Goal: Contribute content: Contribute content

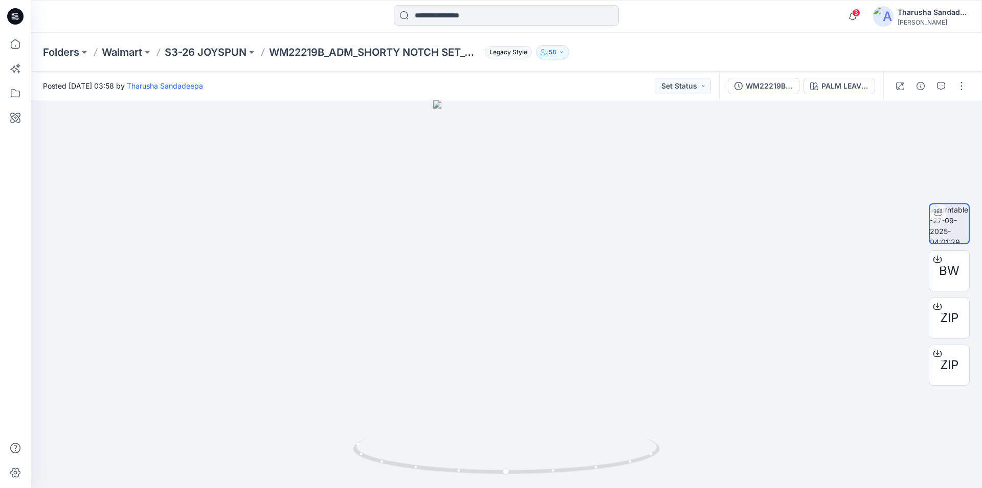
click at [1, 13] on div at bounding box center [15, 16] width 33 height 33
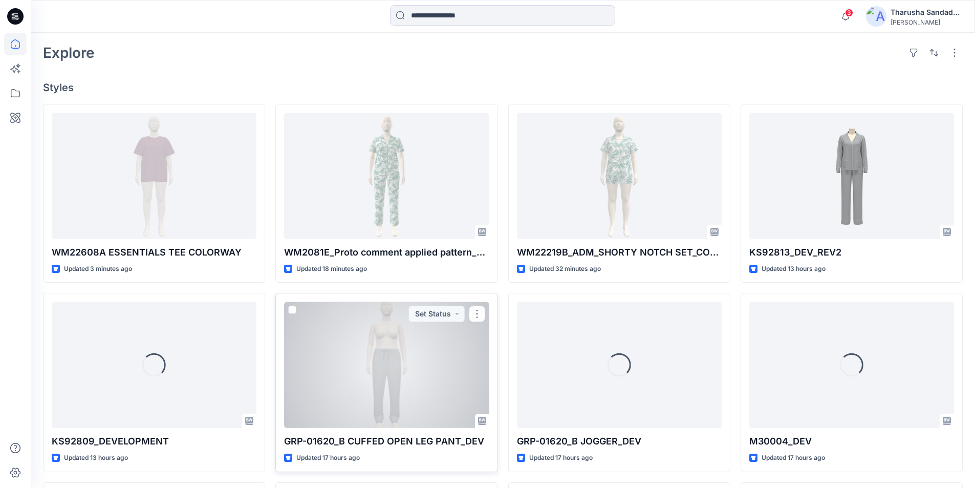
scroll to position [256, 0]
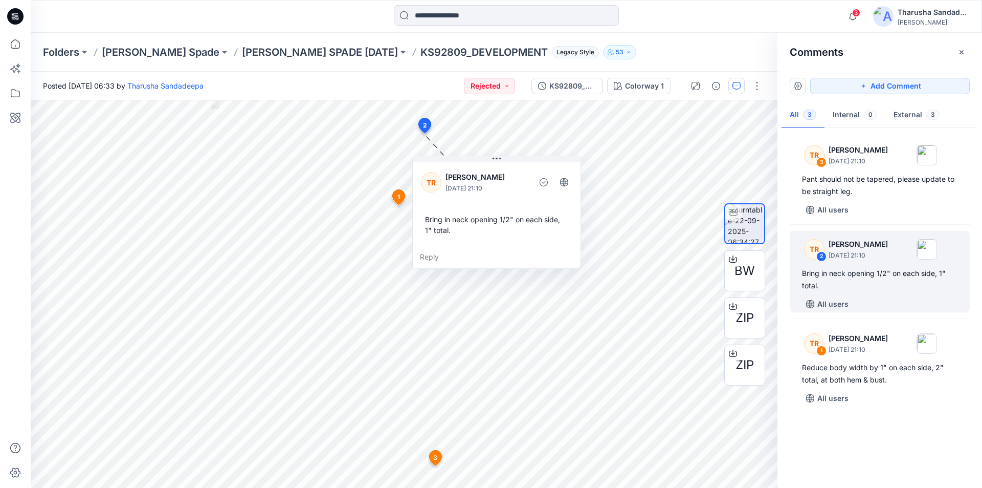
click at [679, 54] on div "Folders [PERSON_NAME] [PERSON_NAME] SPADE [DATE] KS92809_DEVELOPMENT Legacy Sty…" at bounding box center [466, 52] width 847 height 14
click at [20, 15] on icon at bounding box center [15, 16] width 16 height 16
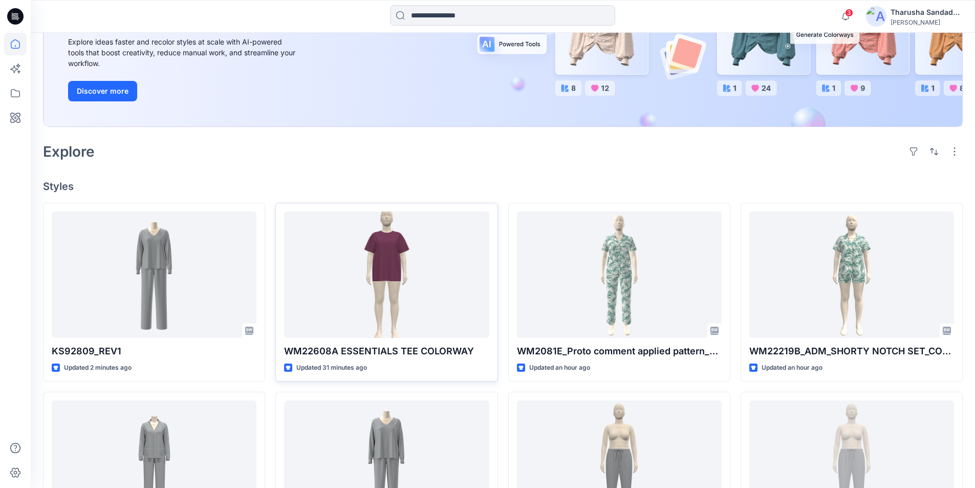
scroll to position [153, 0]
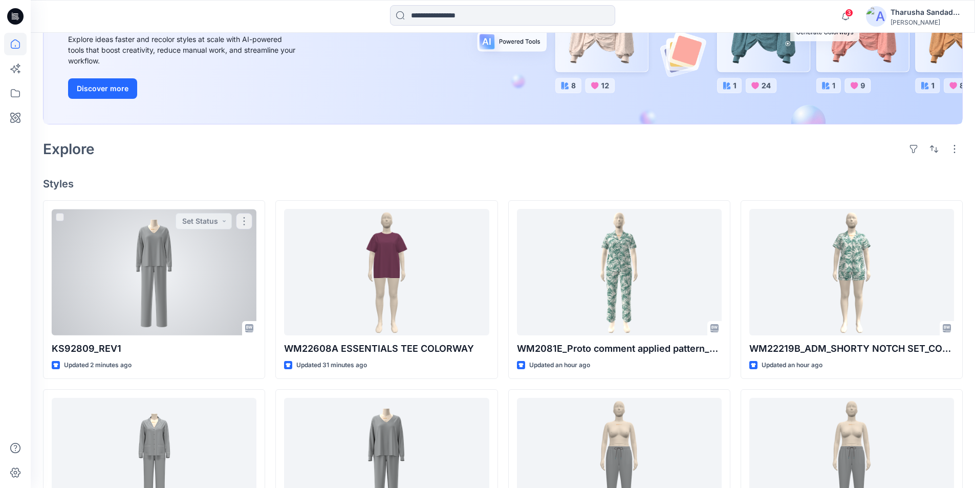
click at [178, 267] on div at bounding box center [154, 272] width 205 height 126
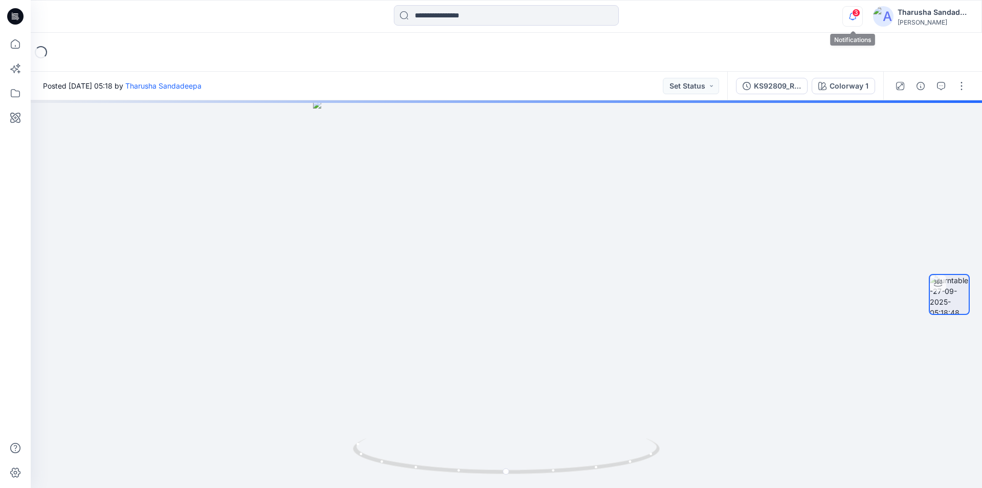
click at [846, 14] on icon "button" at bounding box center [852, 16] width 19 height 20
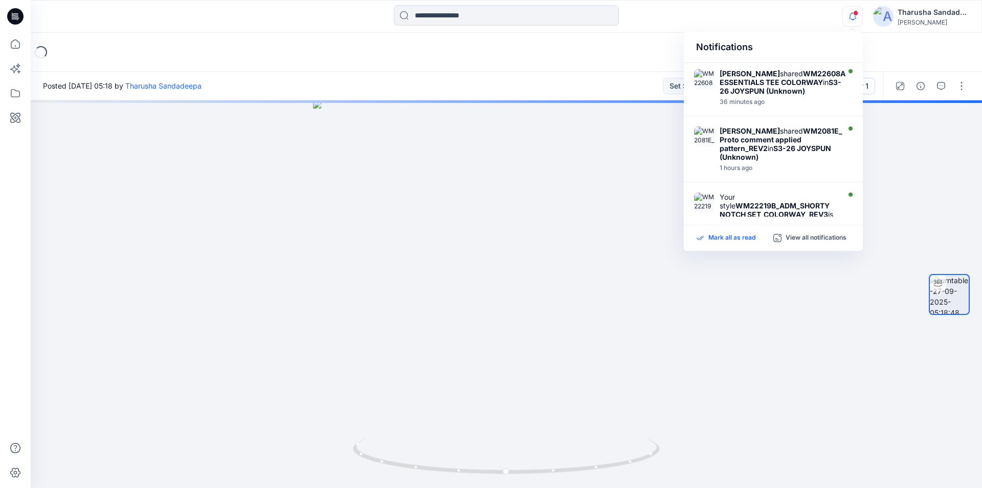
click at [749, 240] on p "Mark all as read" at bounding box center [732, 237] width 47 height 9
click at [755, 20] on div "Notifications Sanjeewa Dankoluwa shared WM22608A ESSENTIALS TEE COLORWAY in S3-…" at bounding box center [506, 16] width 951 height 23
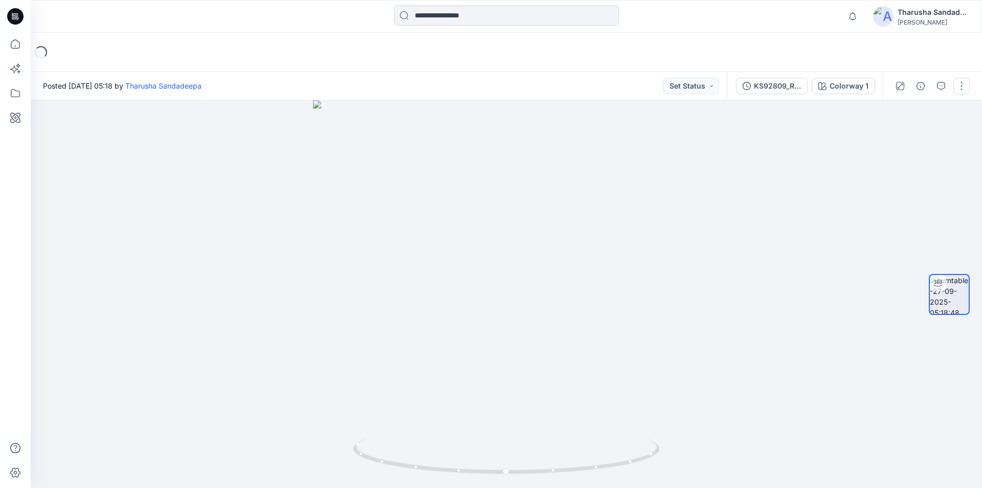
click at [960, 93] on button "button" at bounding box center [962, 86] width 16 height 16
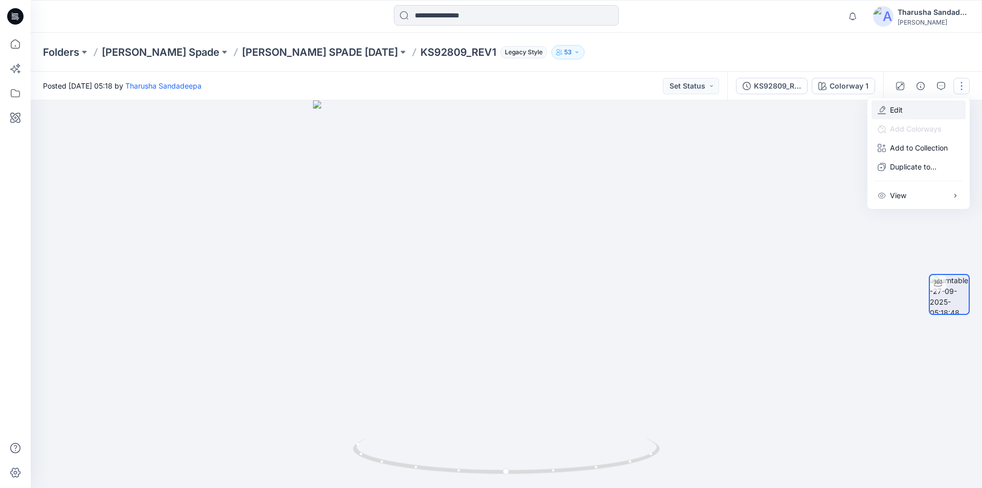
click at [923, 110] on button "Edit" at bounding box center [919, 109] width 94 height 19
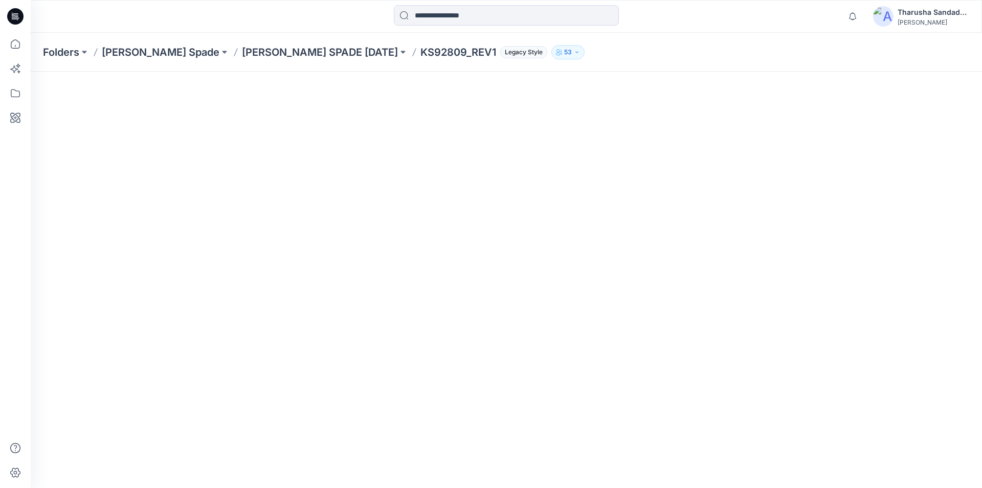
scroll to position [77, 0]
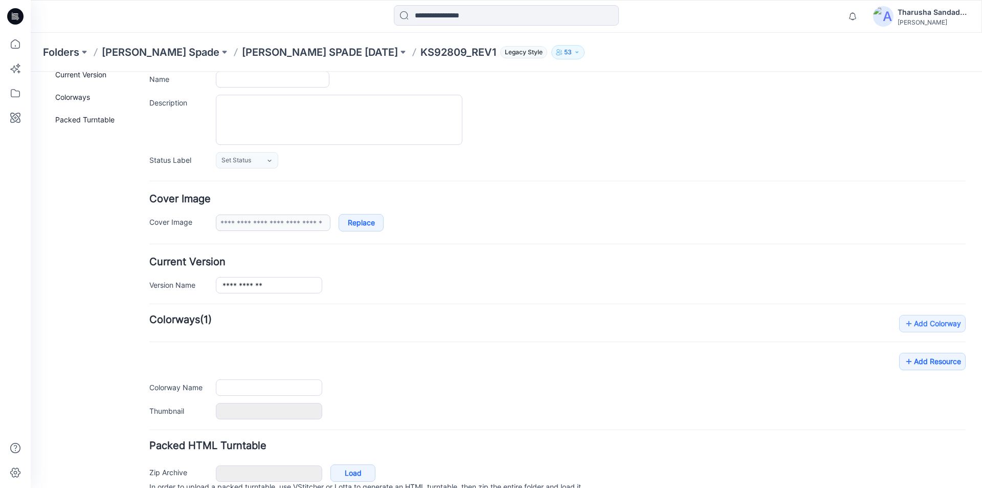
type input "**********"
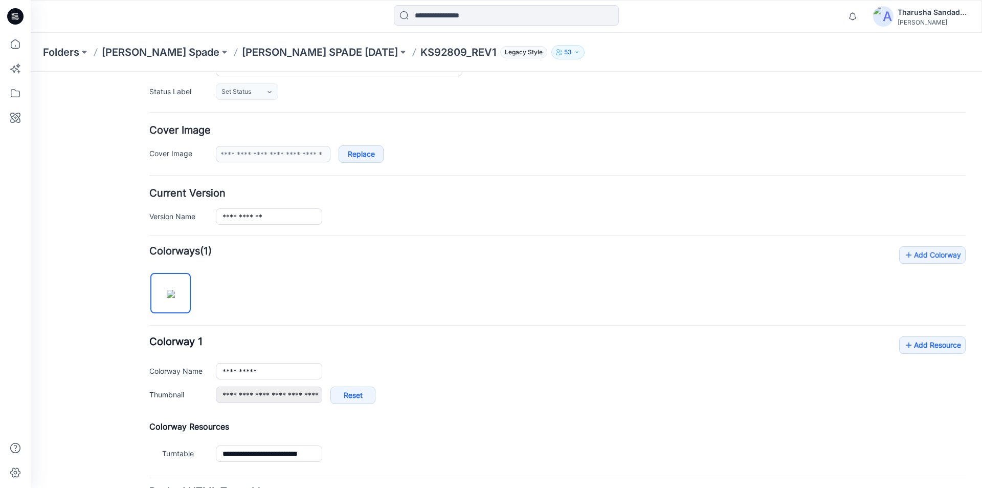
scroll to position [240, 0]
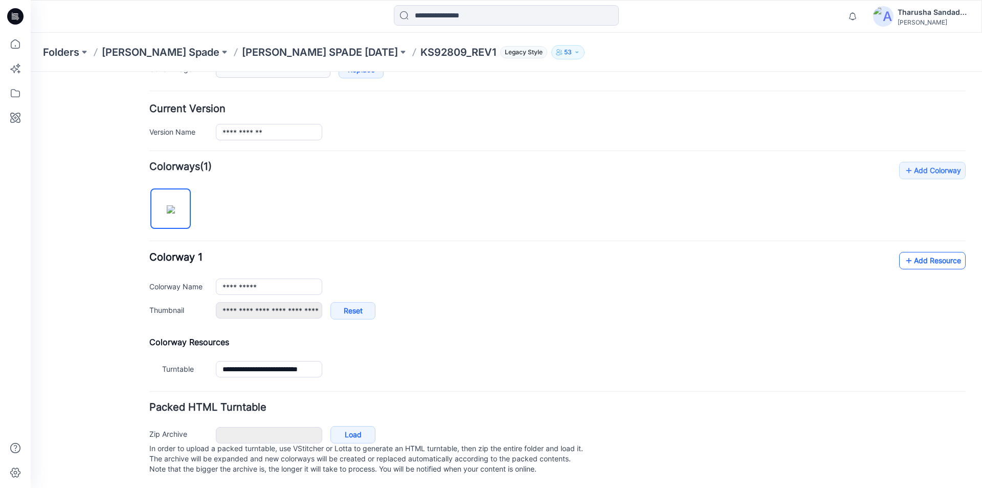
click at [947, 255] on link "Add Resource" at bounding box center [932, 260] width 67 height 17
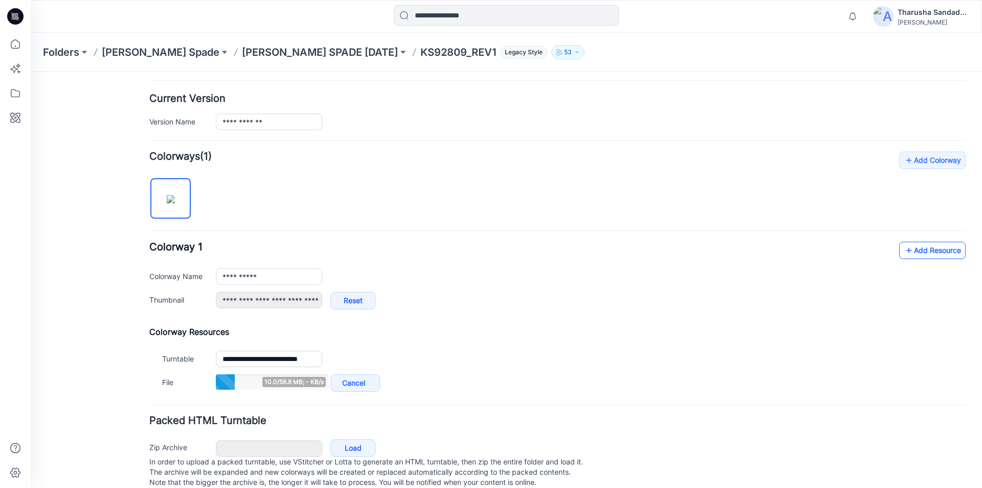
click at [909, 247] on link "Add Resource" at bounding box center [932, 249] width 67 height 17
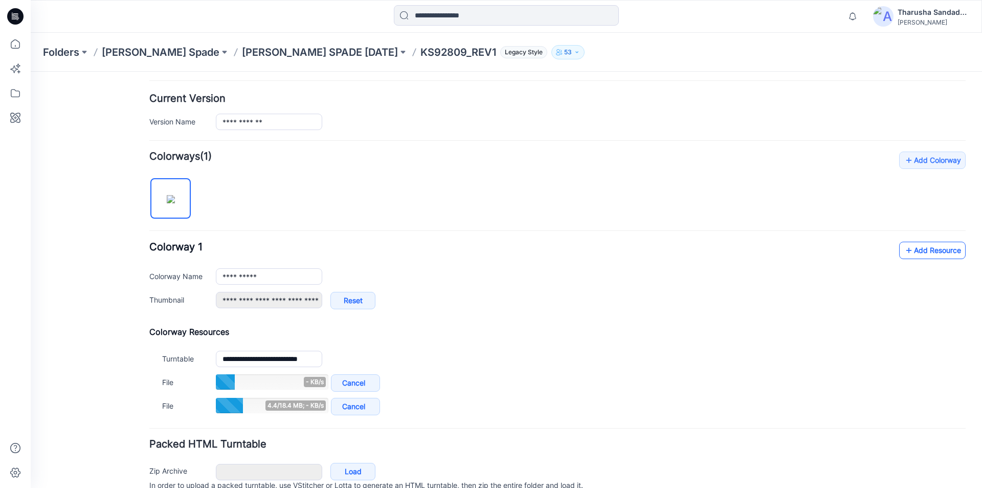
click at [937, 250] on link "Add Resource" at bounding box center [932, 249] width 67 height 17
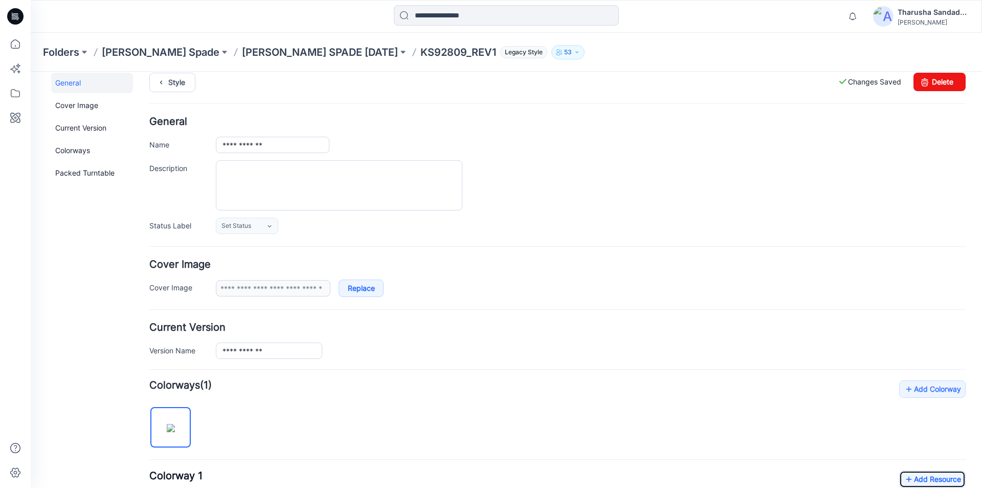
scroll to position [0, 0]
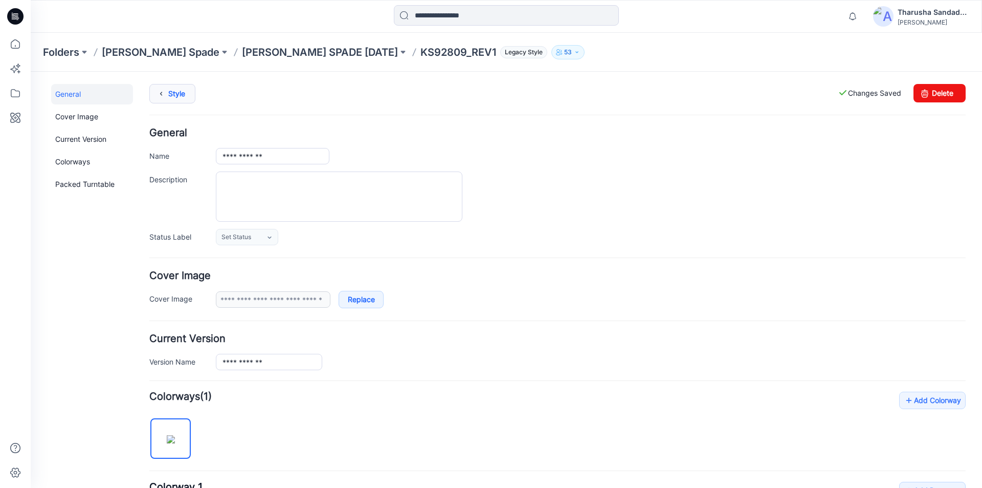
click at [178, 99] on link "Style" at bounding box center [172, 93] width 46 height 19
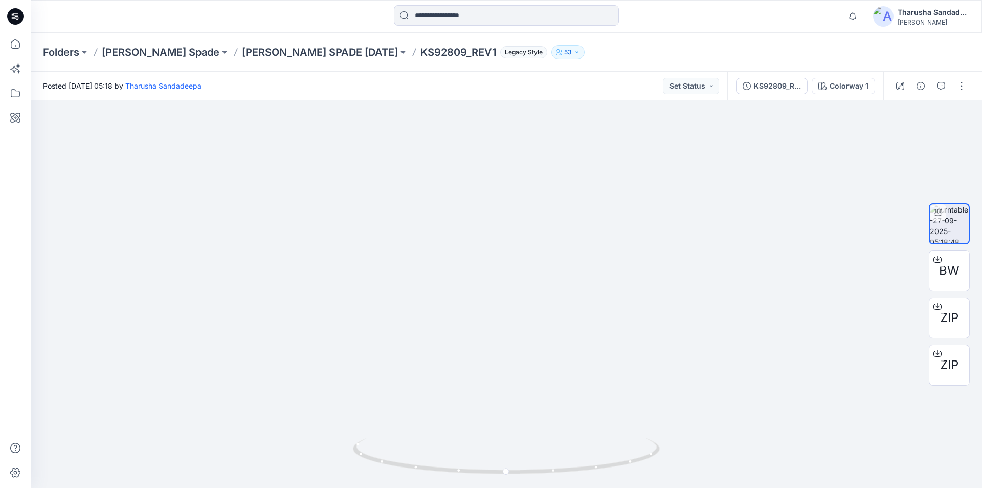
drag, startPoint x: 523, startPoint y: 203, endPoint x: 600, endPoint y: 507, distance: 313.8
drag, startPoint x: 534, startPoint y: 239, endPoint x: 418, endPoint y: 507, distance: 292.2
drag, startPoint x: 437, startPoint y: 253, endPoint x: 397, endPoint y: 238, distance: 42.8
drag, startPoint x: 682, startPoint y: 316, endPoint x: 535, endPoint y: 236, distance: 167.6
drag, startPoint x: 441, startPoint y: 312, endPoint x: 506, endPoint y: 196, distance: 131.9
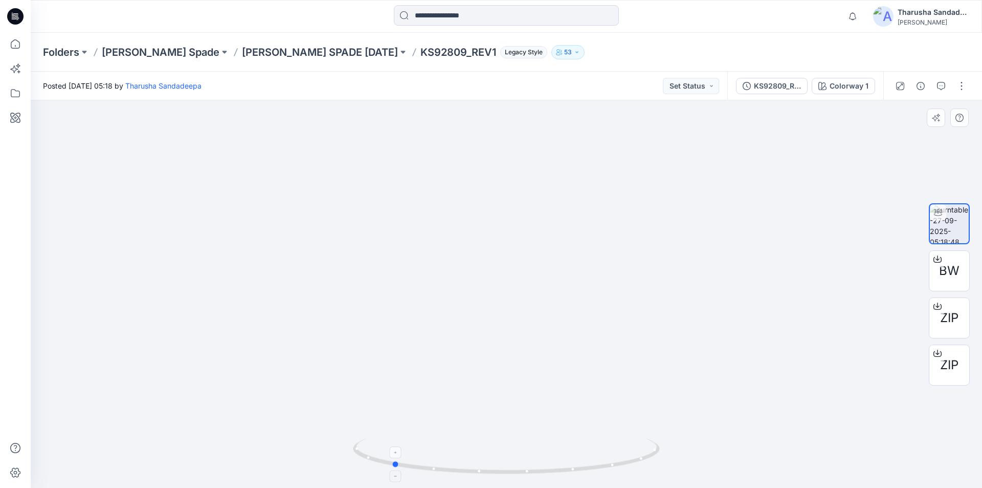
drag, startPoint x: 626, startPoint y: 456, endPoint x: 512, endPoint y: 463, distance: 114.8
click at [512, 463] on icon at bounding box center [508, 457] width 310 height 38
drag, startPoint x: 623, startPoint y: 452, endPoint x: 576, endPoint y: 437, distance: 49.8
click at [592, 458] on icon at bounding box center [508, 457] width 310 height 38
drag, startPoint x: 504, startPoint y: 116, endPoint x: 445, endPoint y: 506, distance: 395.4
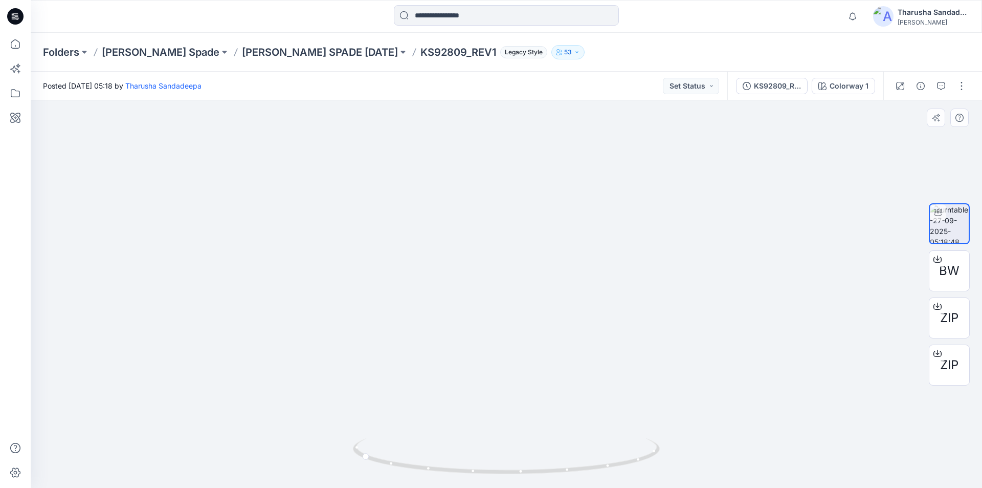
drag, startPoint x: 460, startPoint y: 183, endPoint x: 535, endPoint y: 362, distance: 194.3
drag, startPoint x: 537, startPoint y: 204, endPoint x: 514, endPoint y: 90, distance: 117.0
drag, startPoint x: 501, startPoint y: 319, endPoint x: 501, endPoint y: 43, distance: 275.7
drag, startPoint x: 486, startPoint y: 143, endPoint x: 495, endPoint y: 48, distance: 95.5
drag, startPoint x: 524, startPoint y: 173, endPoint x: 536, endPoint y: 120, distance: 54.4
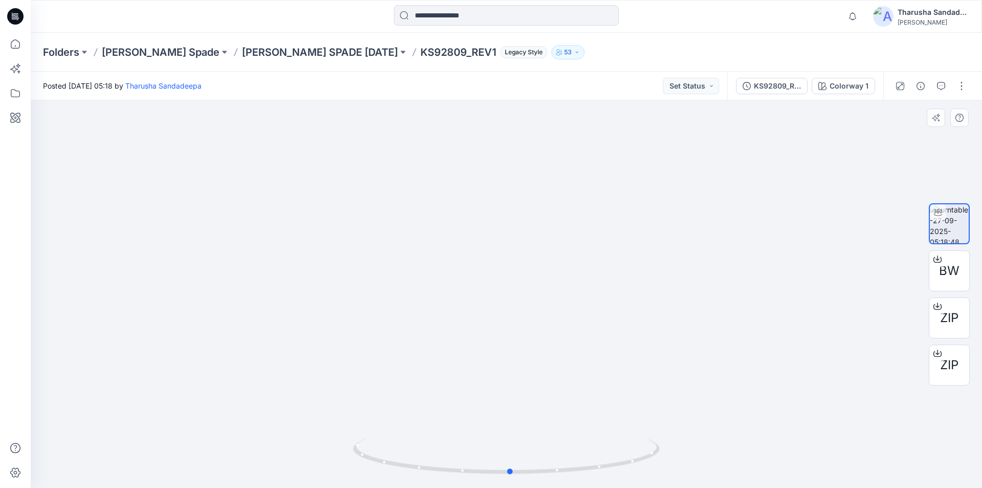
drag, startPoint x: 527, startPoint y: 475, endPoint x: 677, endPoint y: 439, distance: 154.6
click at [677, 439] on div at bounding box center [507, 293] width 952 height 387
click at [14, 16] on icon at bounding box center [15, 16] width 16 height 16
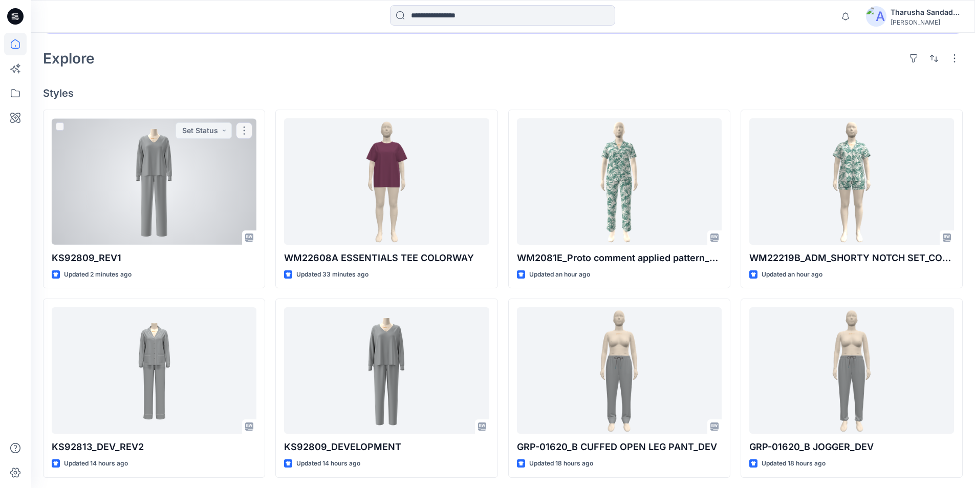
scroll to position [256, 0]
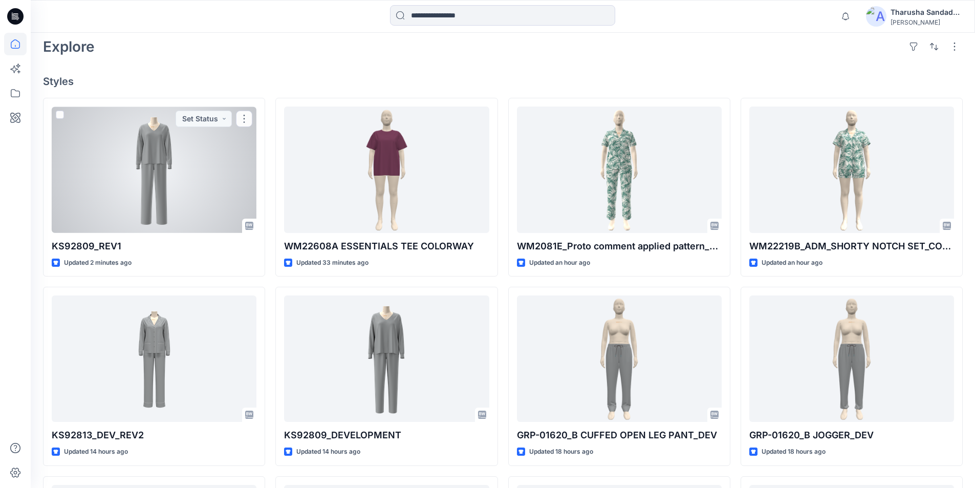
click at [179, 173] on div at bounding box center [154, 169] width 205 height 126
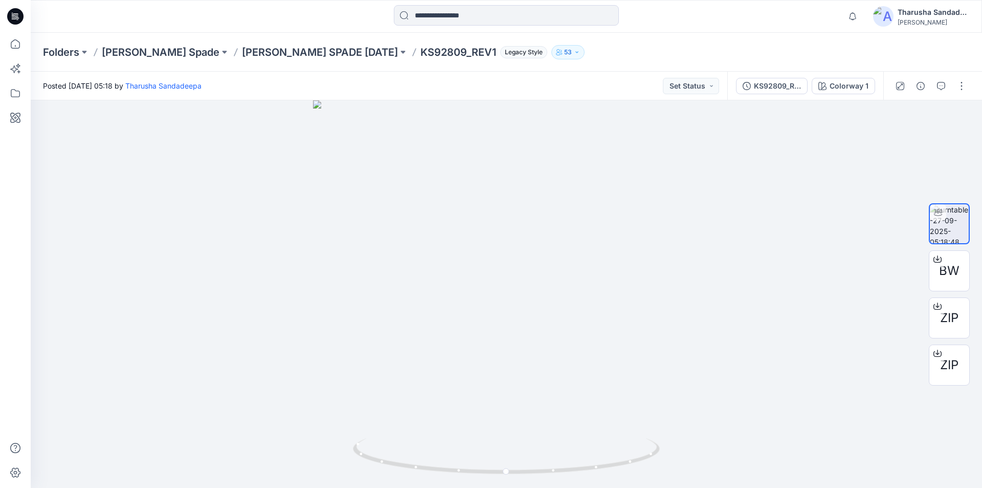
click at [21, 19] on icon at bounding box center [15, 16] width 16 height 16
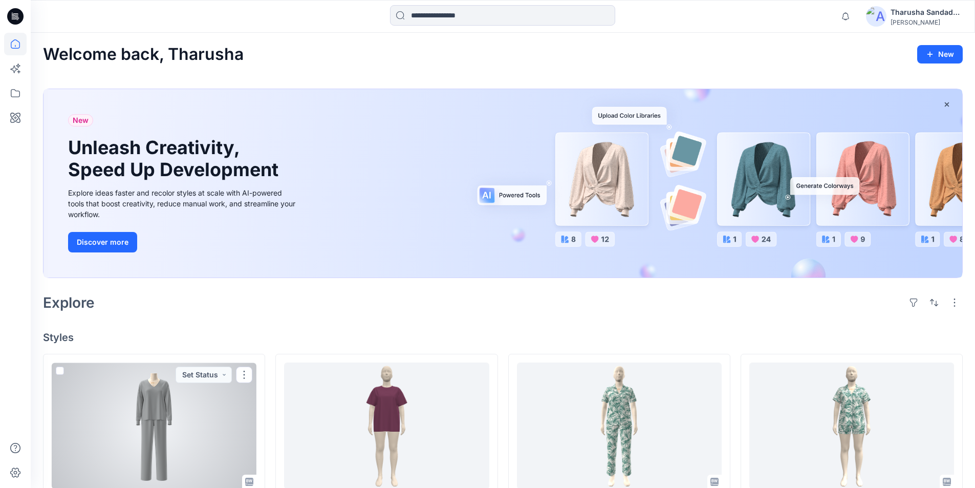
drag, startPoint x: 164, startPoint y: 424, endPoint x: 175, endPoint y: 418, distance: 12.6
click at [164, 424] on div at bounding box center [154, 425] width 205 height 126
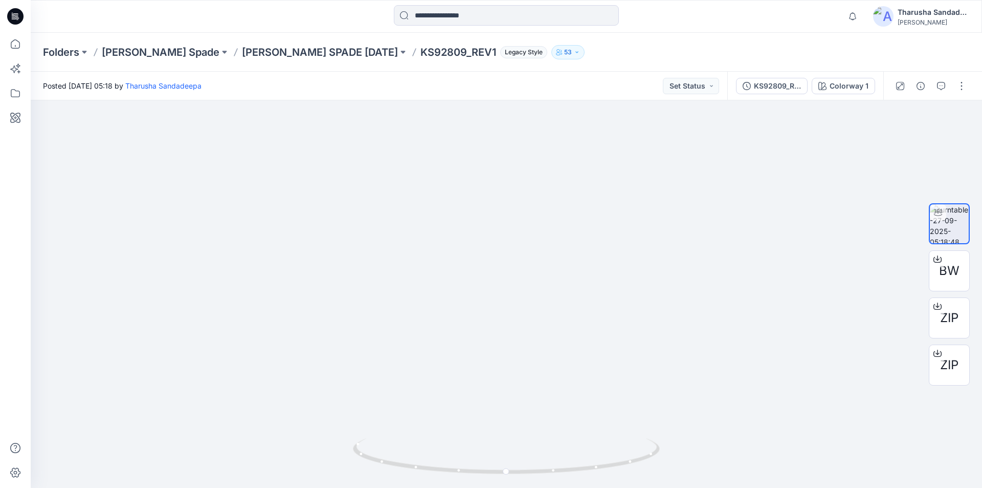
drag, startPoint x: 515, startPoint y: 186, endPoint x: 492, endPoint y: 507, distance: 322.1
drag, startPoint x: 526, startPoint y: 412, endPoint x: 560, endPoint y: 507, distance: 101.1
click at [24, 18] on div at bounding box center [15, 16] width 33 height 33
